Goal: Information Seeking & Learning: Find specific fact

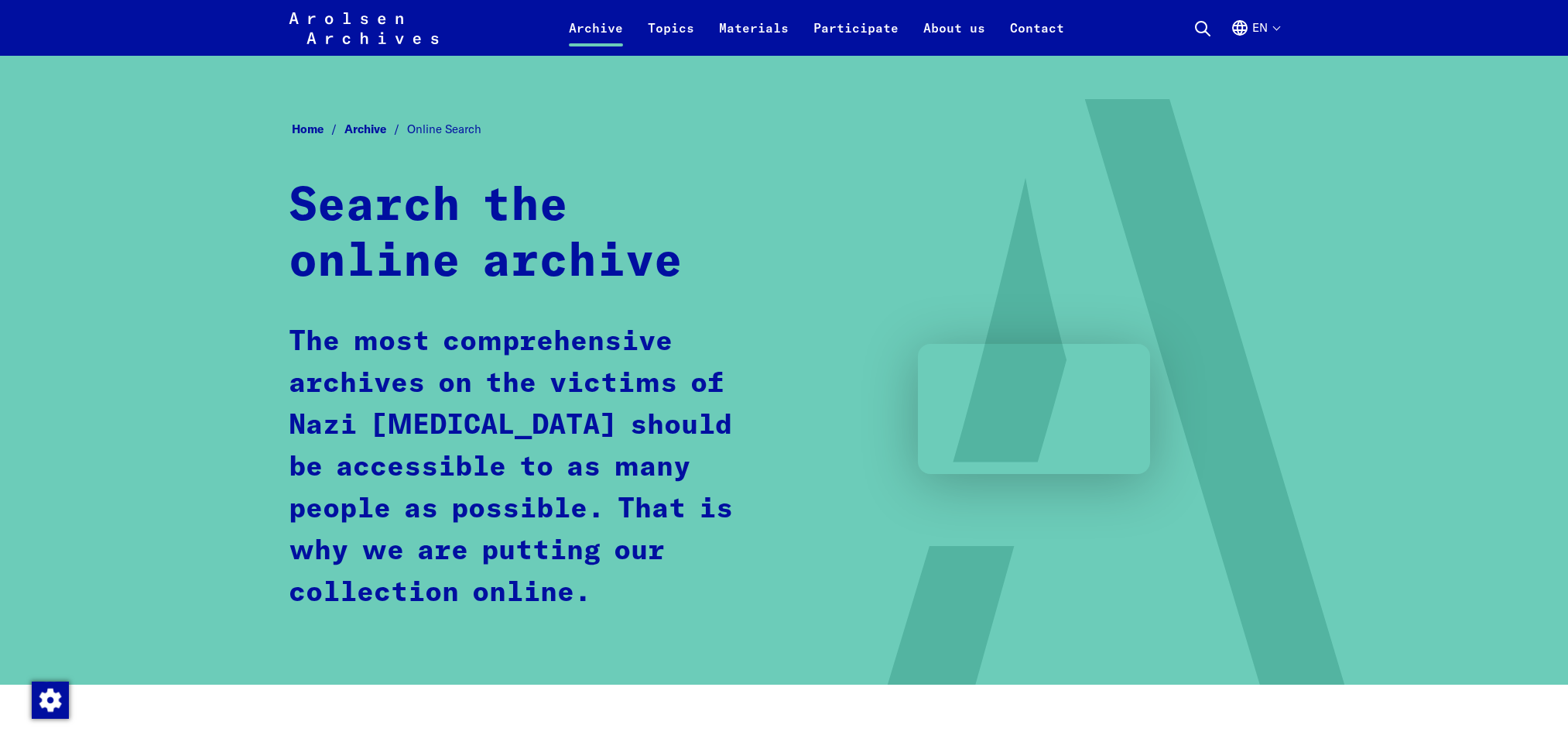
scroll to position [813, 0]
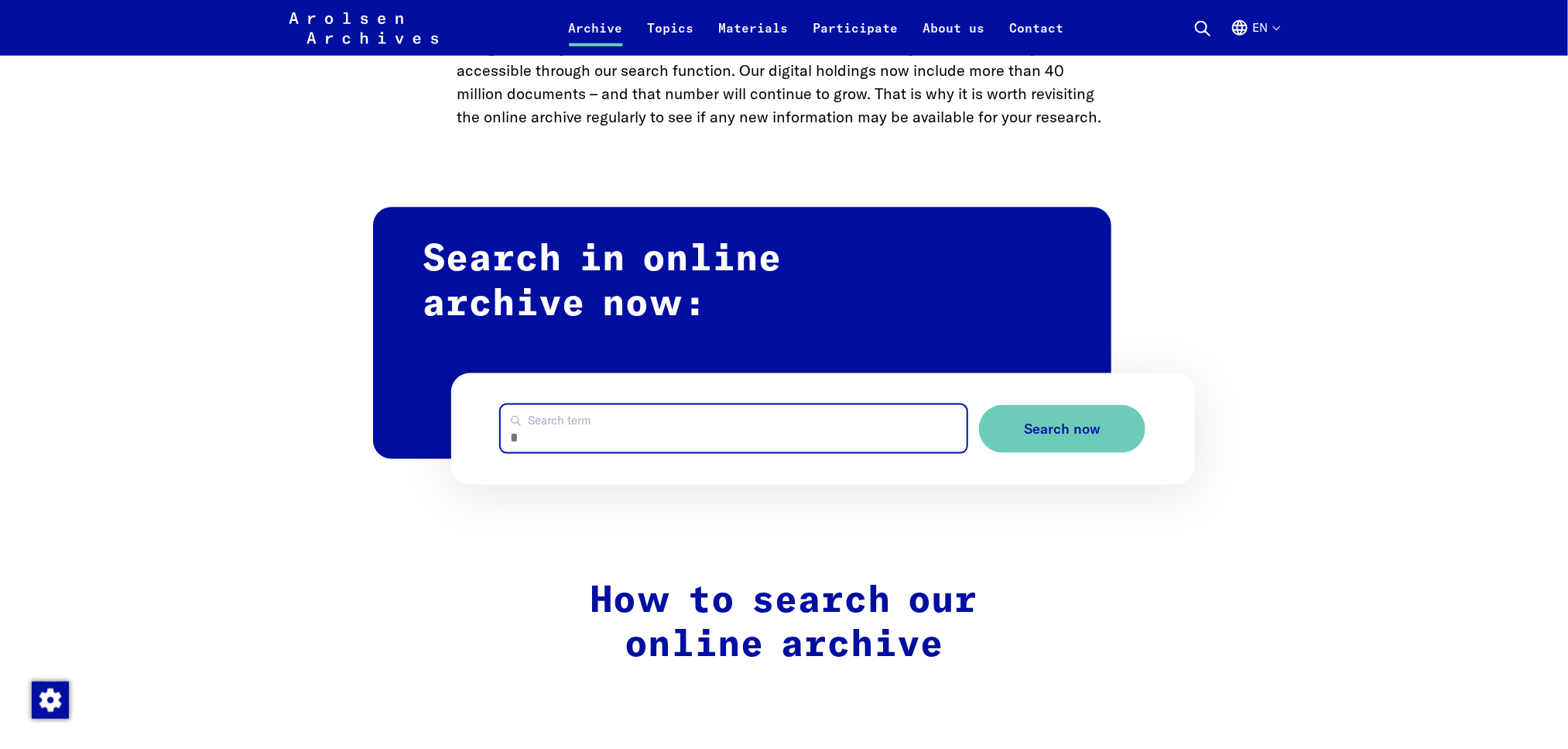
click at [578, 428] on input "Search term" at bounding box center [733, 428] width 466 height 48
click at [979, 405] on button "Search now" at bounding box center [1062, 429] width 166 height 49
drag, startPoint x: 537, startPoint y: 437, endPoint x: 382, endPoint y: 453, distance: 155.8
click at [374, 442] on div "**********" at bounding box center [784, 354] width 822 height 263
click at [979, 405] on button "Search now" at bounding box center [1062, 429] width 166 height 49
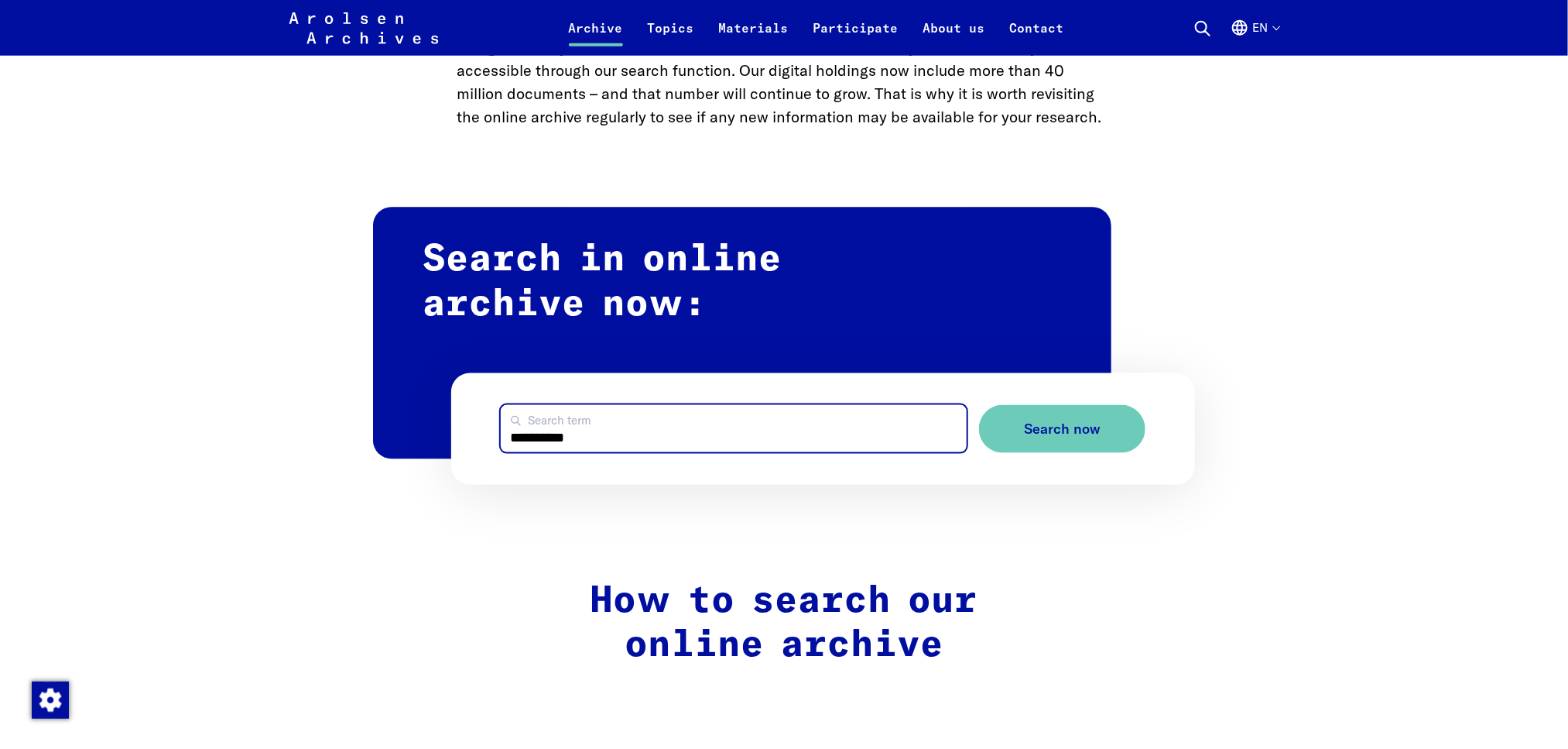
drag, startPoint x: 543, startPoint y: 438, endPoint x: 441, endPoint y: 430, distance: 102.3
click at [441, 430] on div "**********" at bounding box center [784, 354] width 822 height 263
type input "**********"
click at [979, 405] on button "Search now" at bounding box center [1062, 429] width 166 height 49
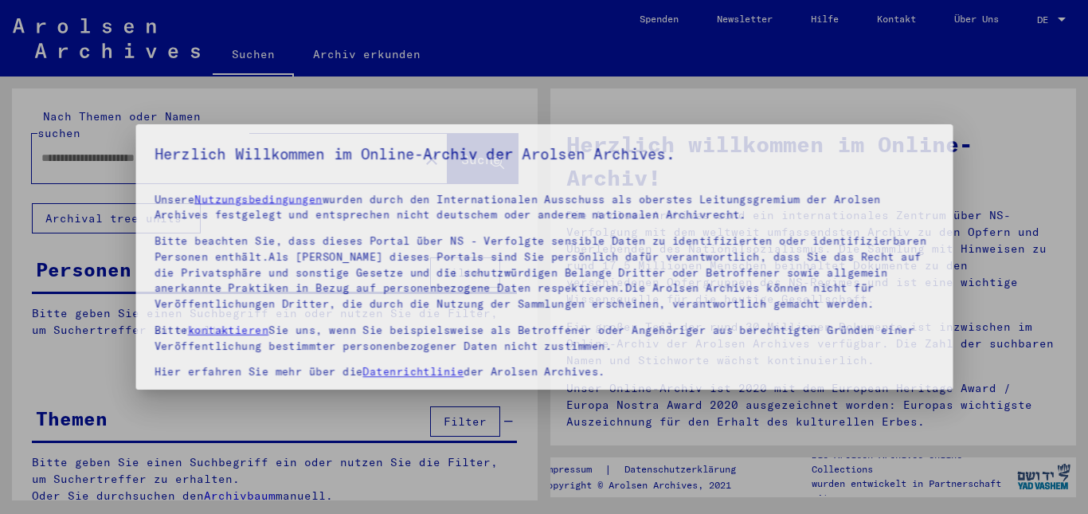
type input "**********"
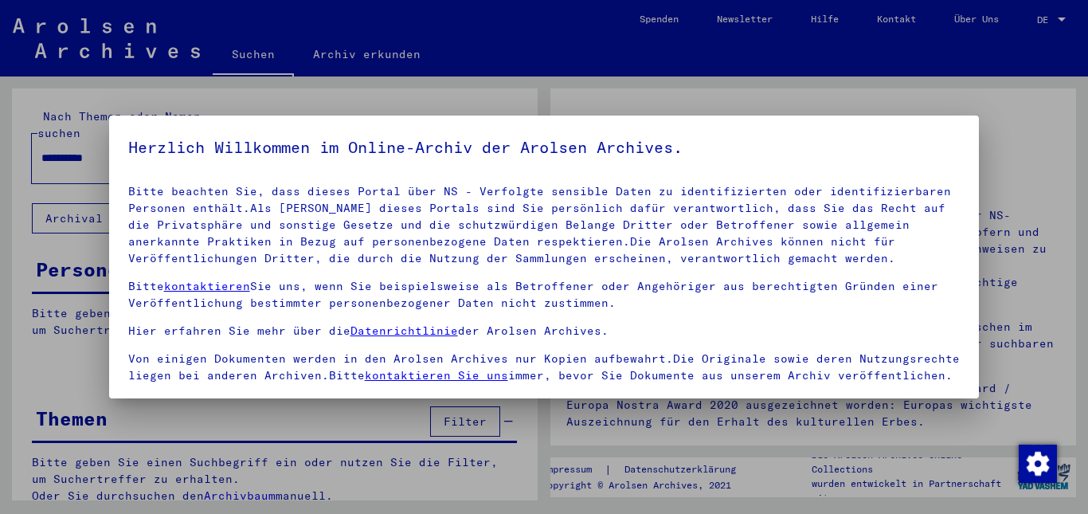
scroll to position [131, 0]
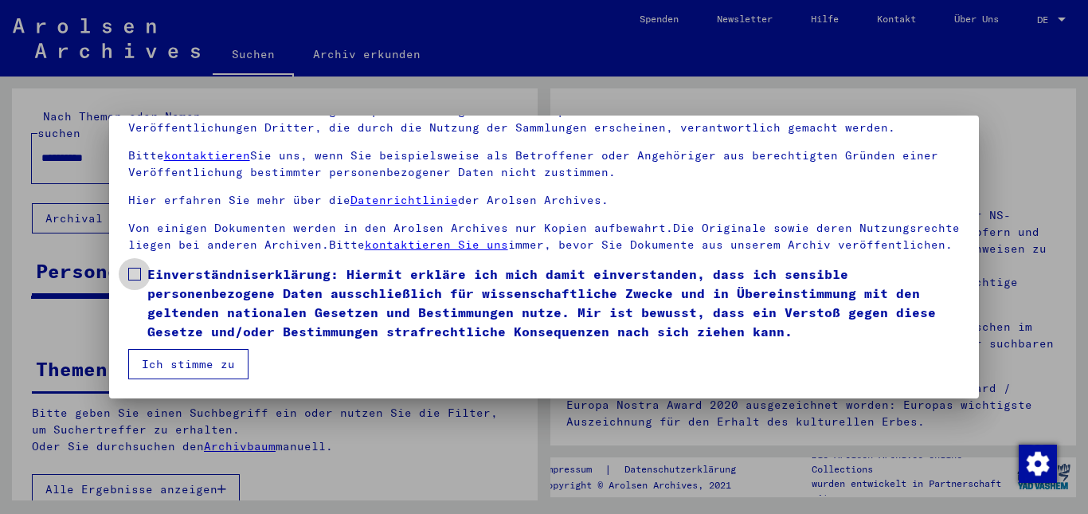
click at [134, 275] on span at bounding box center [134, 274] width 13 height 13
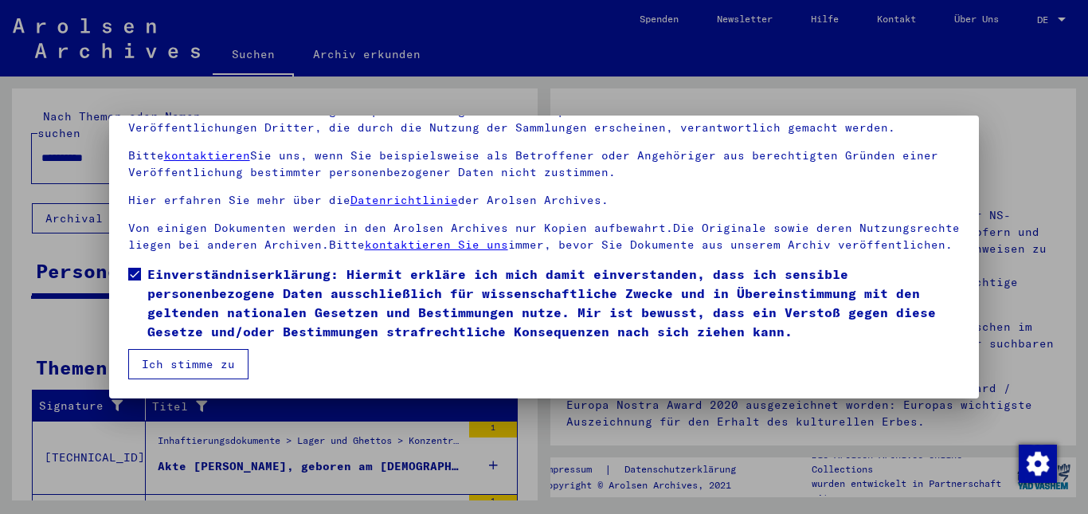
click at [162, 354] on button "Ich stimme zu" at bounding box center [188, 364] width 120 height 30
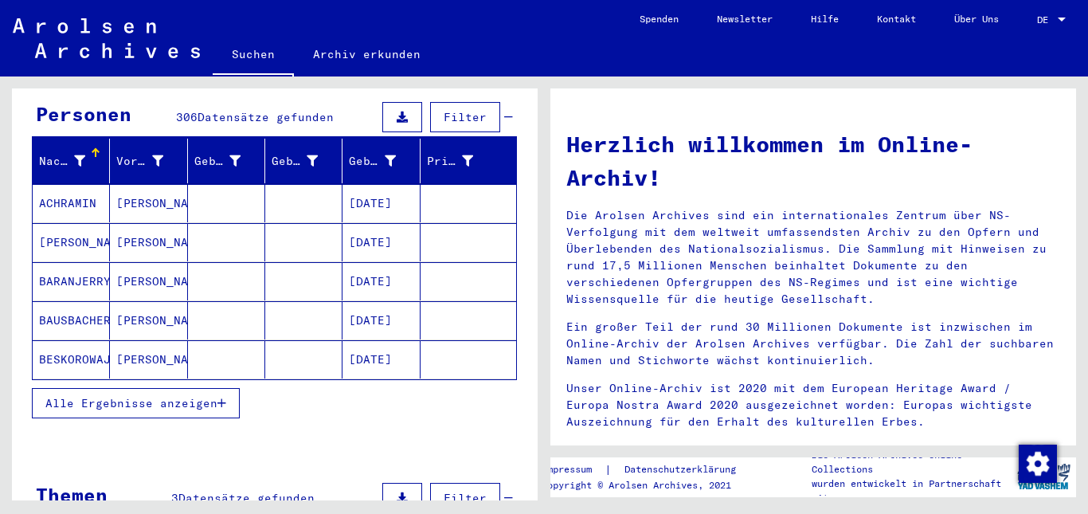
scroll to position [159, 0]
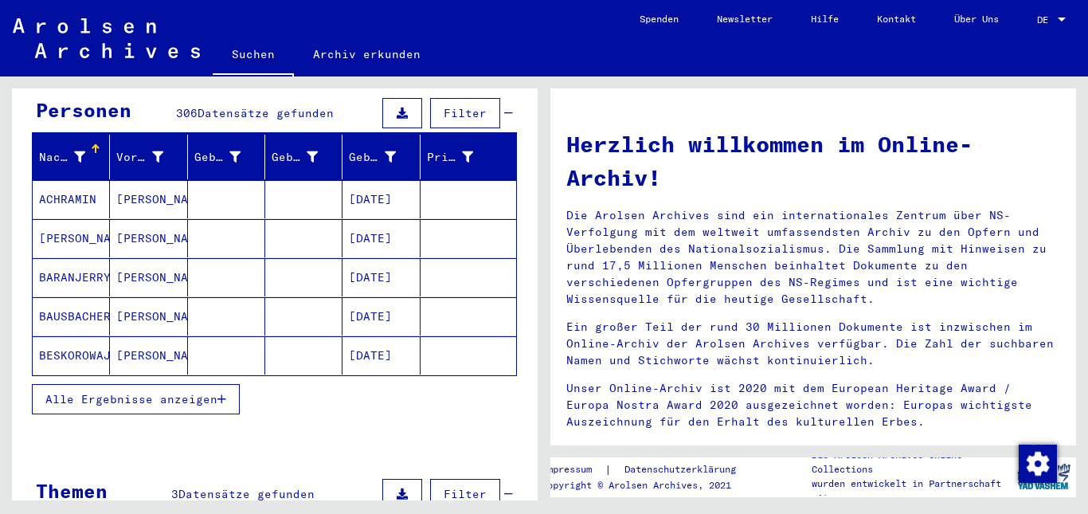
click at [155, 392] on span "Alle Ergebnisse anzeigen" at bounding box center [131, 399] width 172 height 14
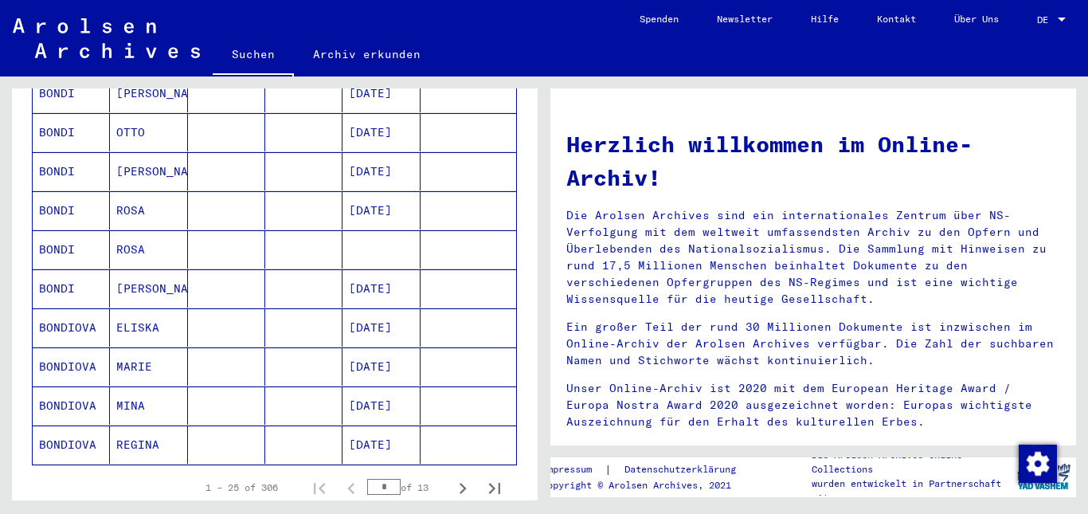
scroll to position [876, 0]
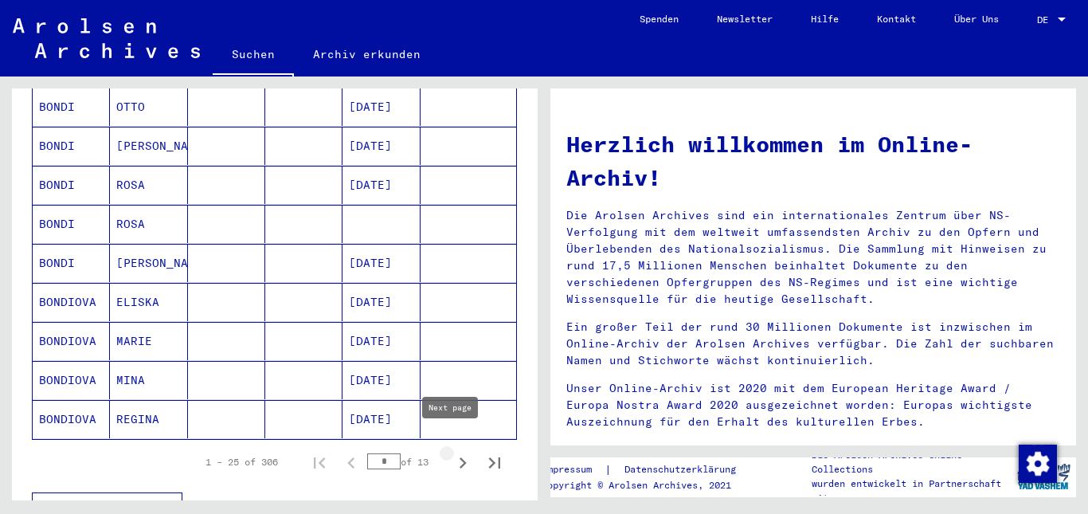
click at [452, 452] on icon "Next page" at bounding box center [463, 463] width 22 height 22
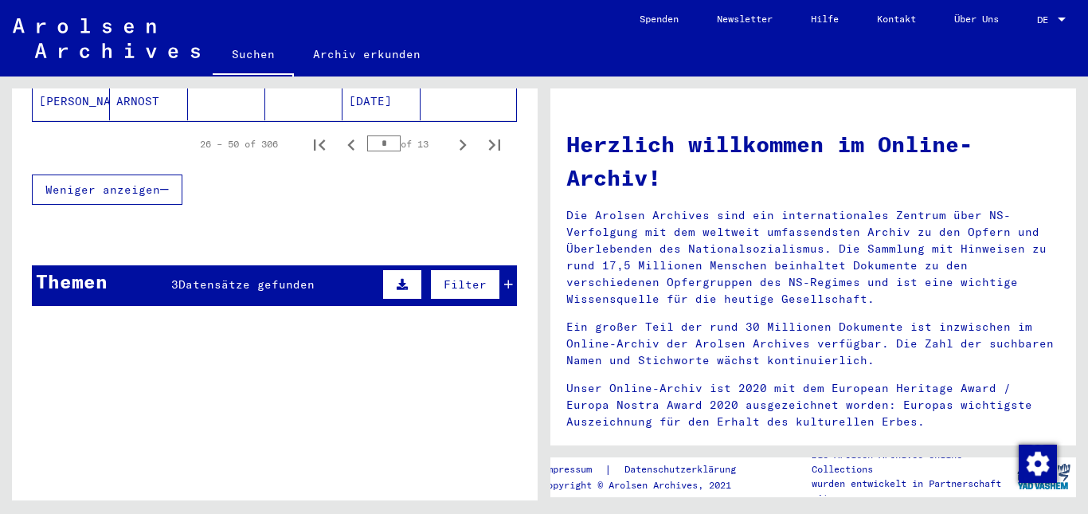
scroll to position [1195, 0]
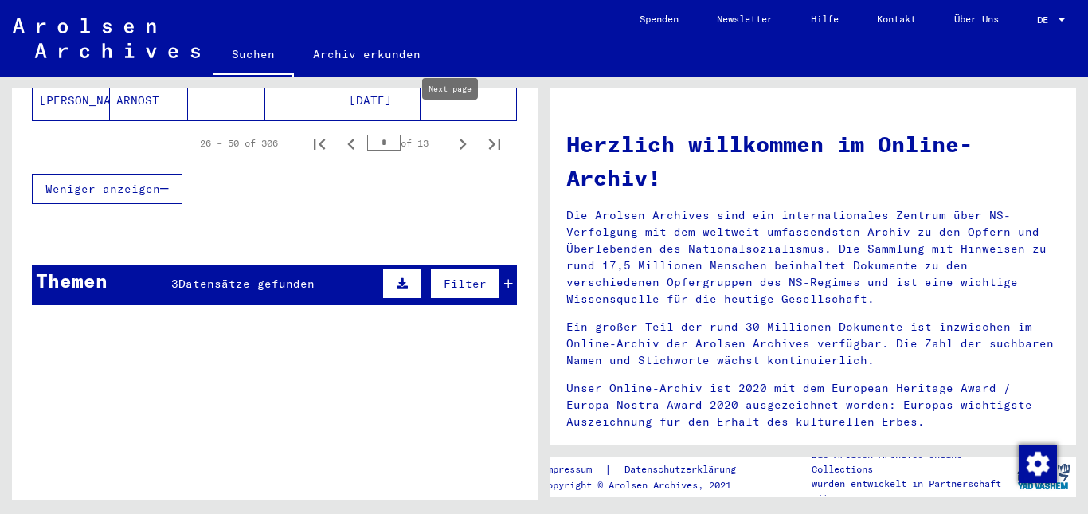
click at [452, 133] on icon "Next page" at bounding box center [463, 144] width 22 height 22
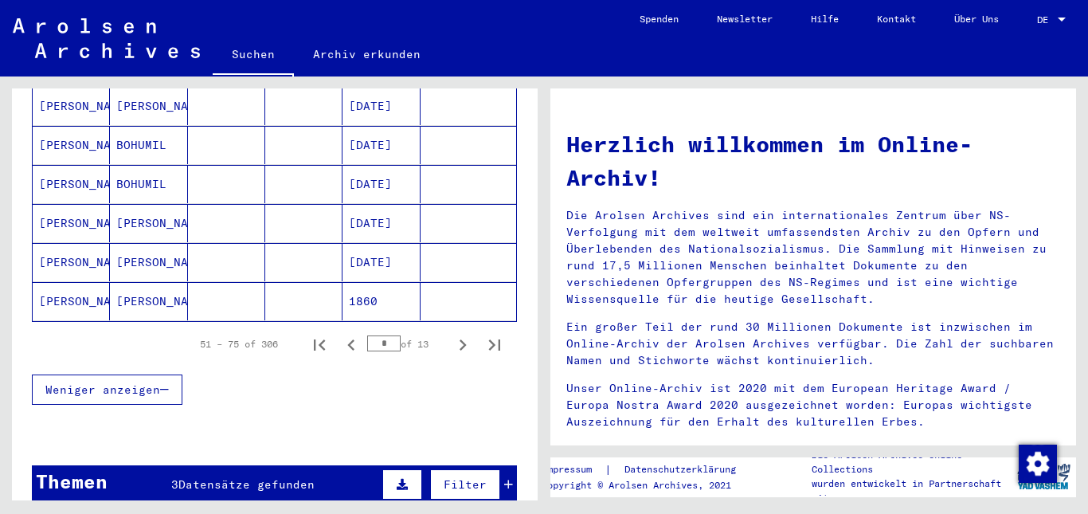
scroll to position [956, 0]
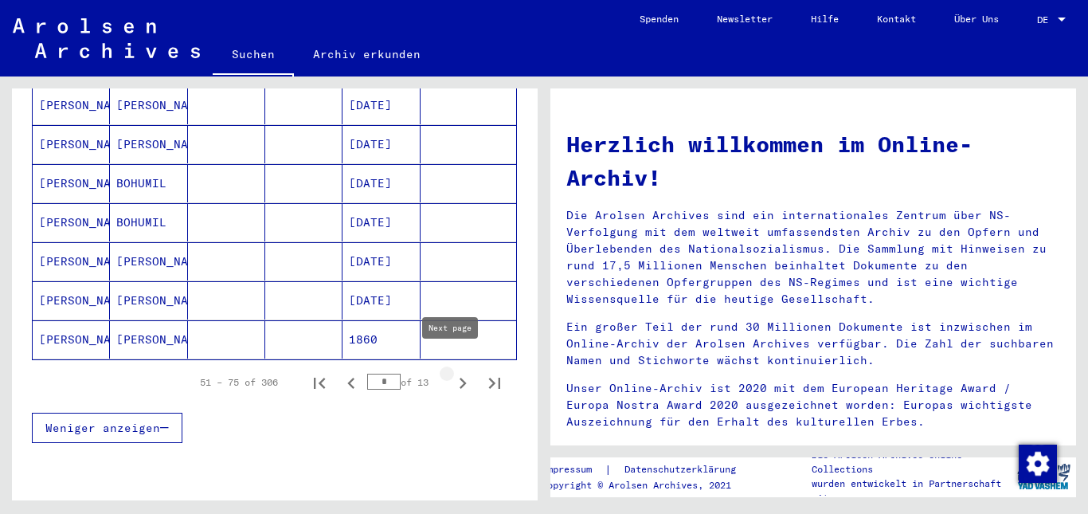
click at [452, 372] on icon "Next page" at bounding box center [463, 383] width 22 height 22
type input "*"
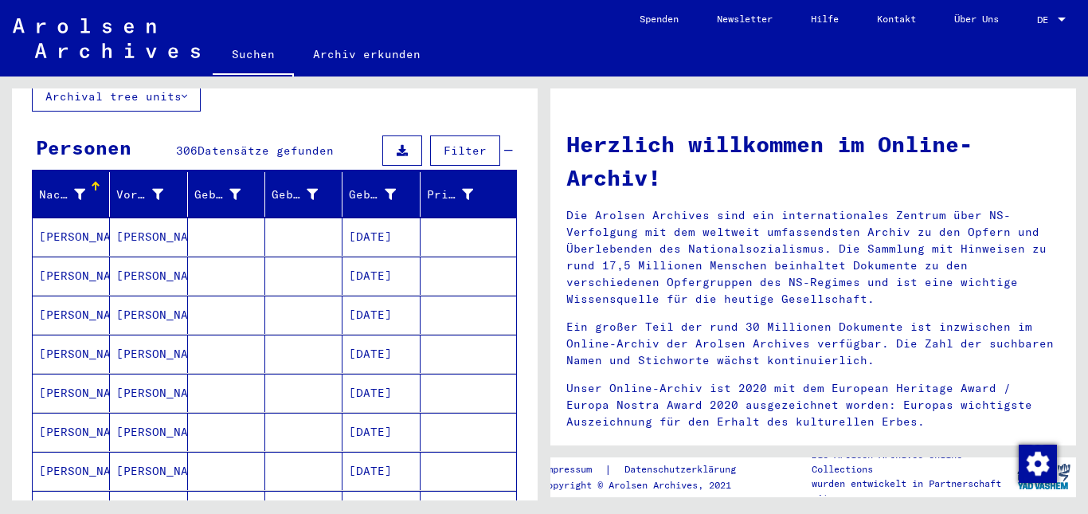
scroll to position [0, 0]
